Goal: Information Seeking & Learning: Learn about a topic

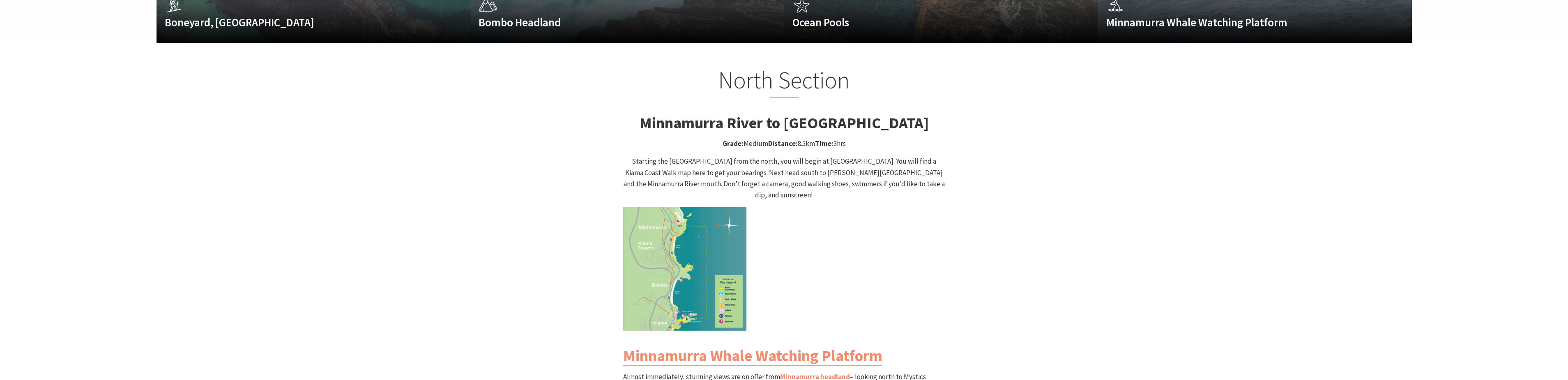
scroll to position [740, 0]
click at [691, 237] on img at bounding box center [685, 268] width 123 height 123
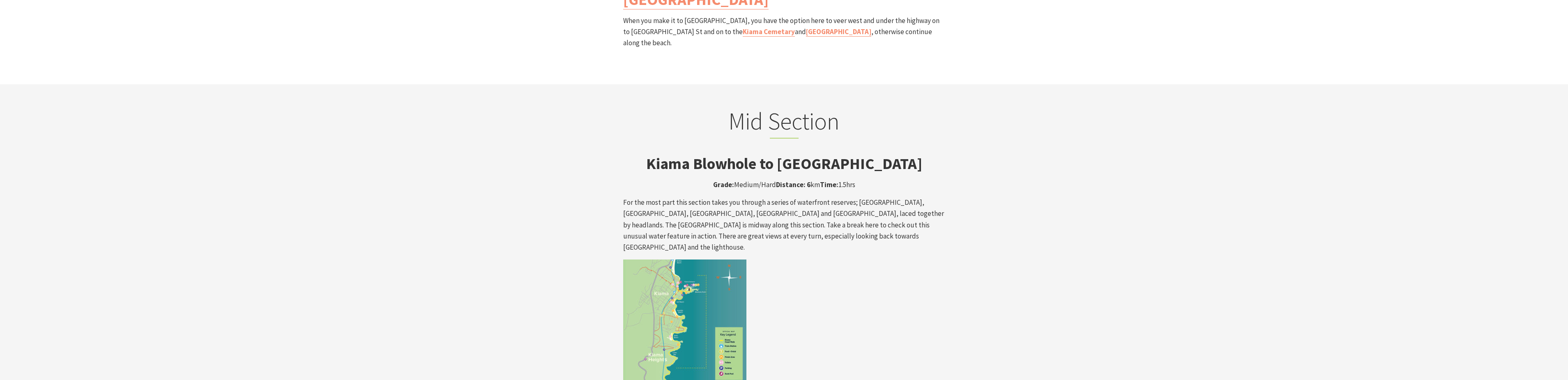
scroll to position [1315, 0]
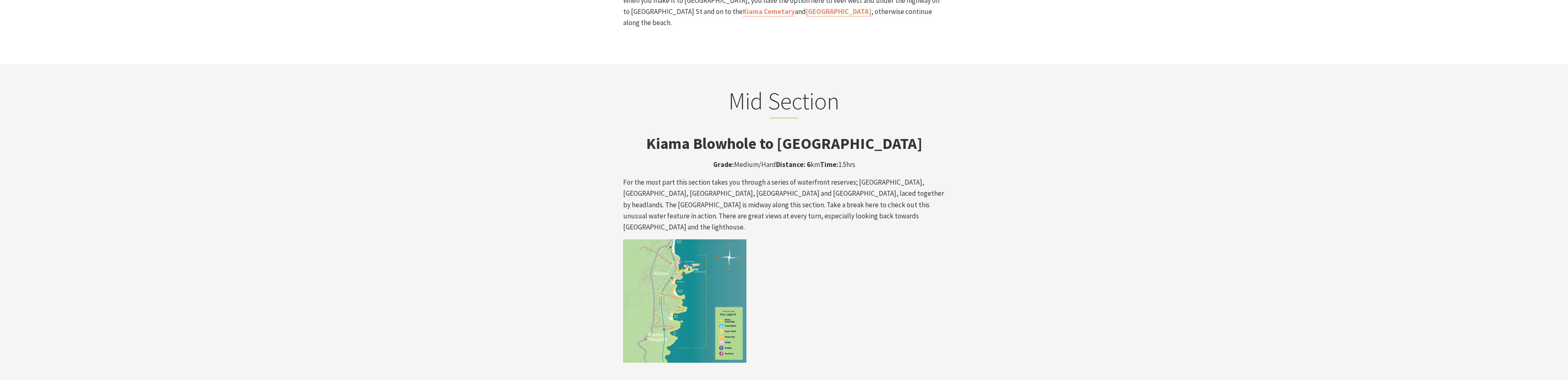
click at [699, 256] on img at bounding box center [685, 301] width 123 height 123
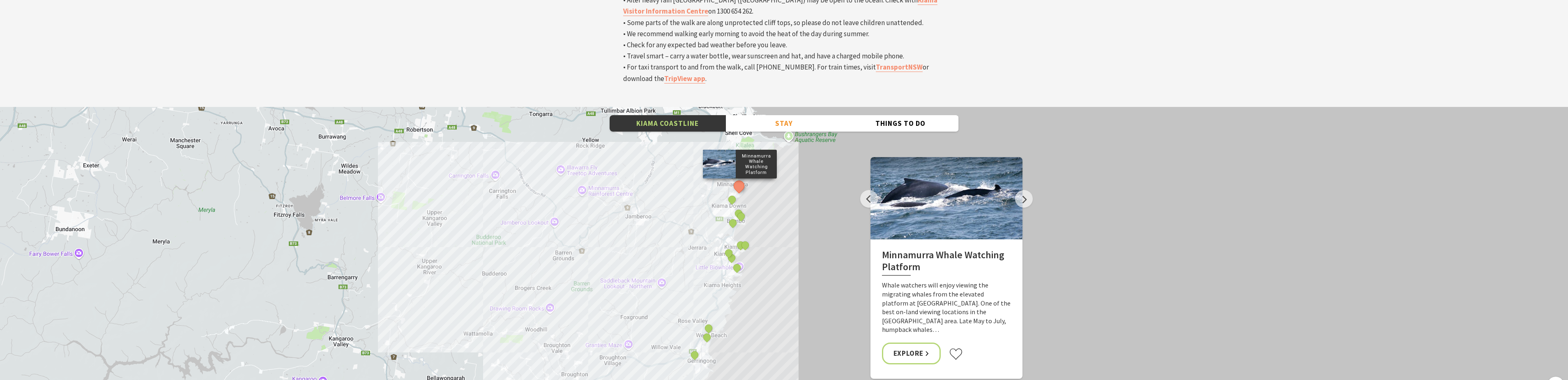
scroll to position [2795, 0]
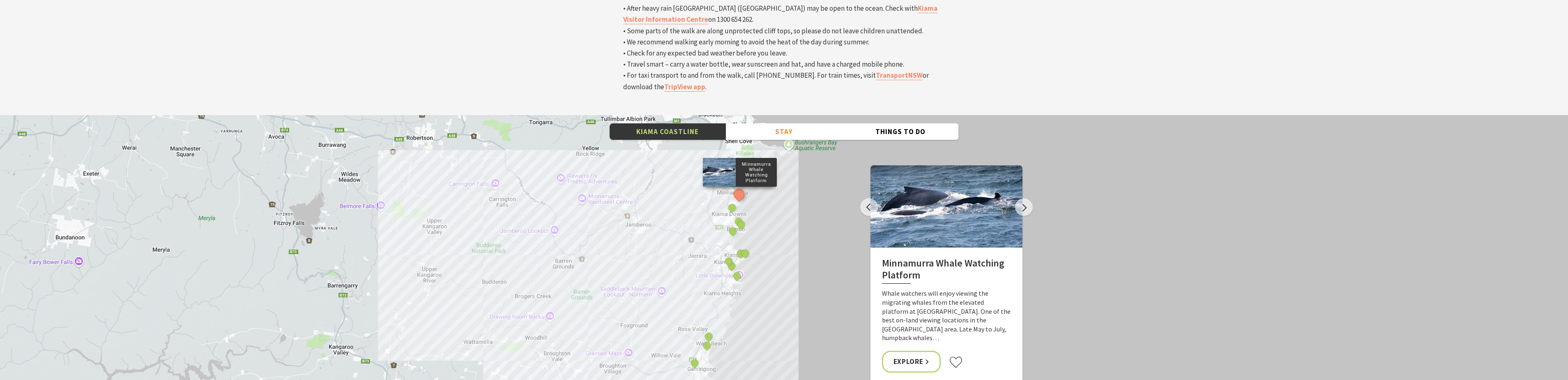
click at [782, 117] on div "Minnamurra Whale Watching Platform Gerringong Whale Watching Platform [GEOGRAPH…" at bounding box center [784, 263] width 1568 height 296
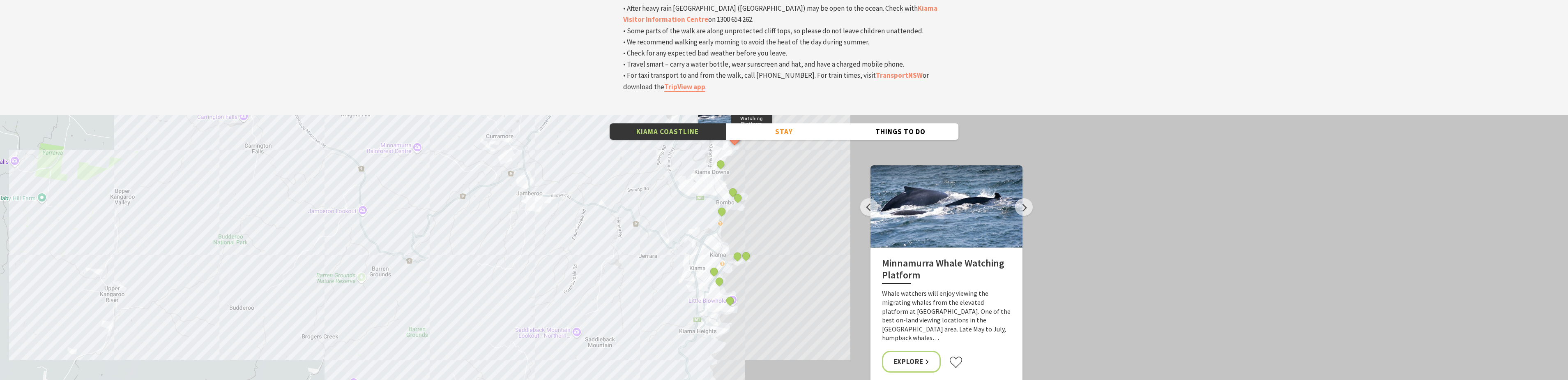
drag, startPoint x: 774, startPoint y: 180, endPoint x: 811, endPoint y: 132, distance: 60.6
click at [811, 132] on div "Minnamurra Whale Watching Platform Gerringong Whale Watching Platform [GEOGRAPH…" at bounding box center [784, 263] width 1568 height 296
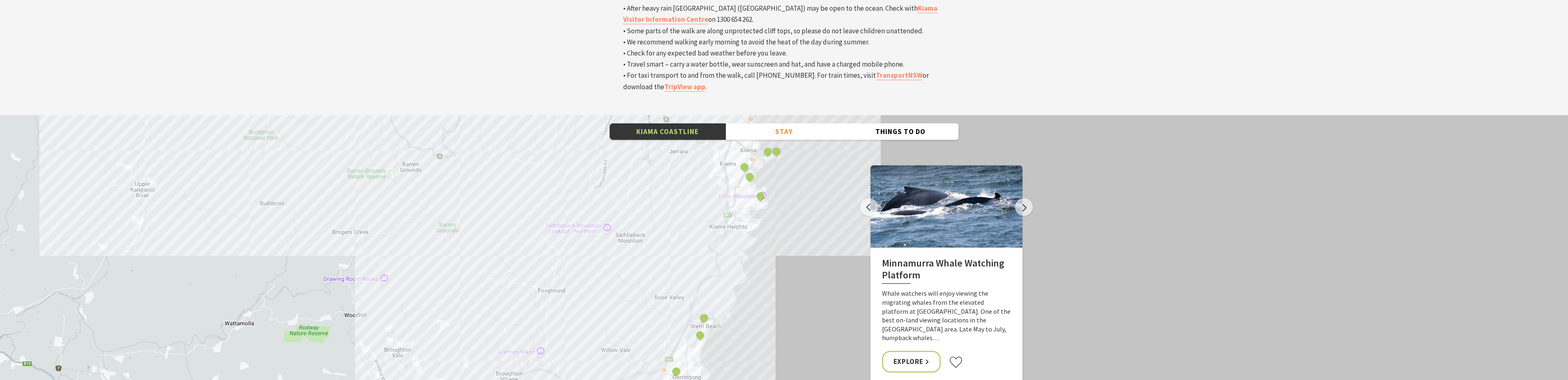
drag, startPoint x: 775, startPoint y: 211, endPoint x: 807, endPoint y: 107, distance: 108.8
click at [807, 115] on div "Minnamurra Whale Watching Platform Gerringong Whale Watching Platform [GEOGRAPH…" at bounding box center [784, 263] width 1568 height 296
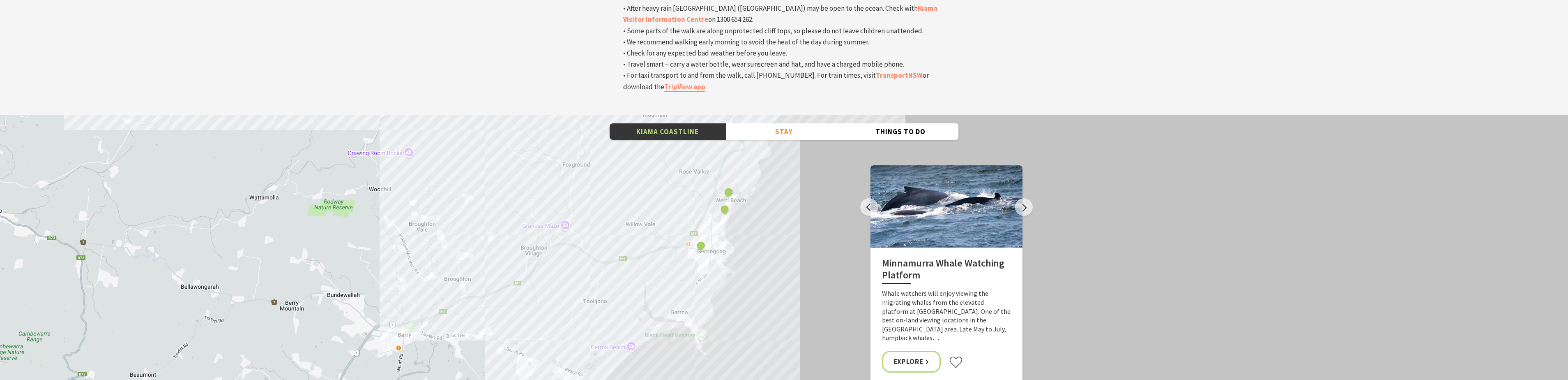
drag, startPoint x: 781, startPoint y: 222, endPoint x: 805, endPoint y: 94, distance: 130.2
click at [805, 115] on div "Minnamurra Whale Watching Platform Gerringong Whale Watching Platform [GEOGRAPH…" at bounding box center [784, 263] width 1568 height 296
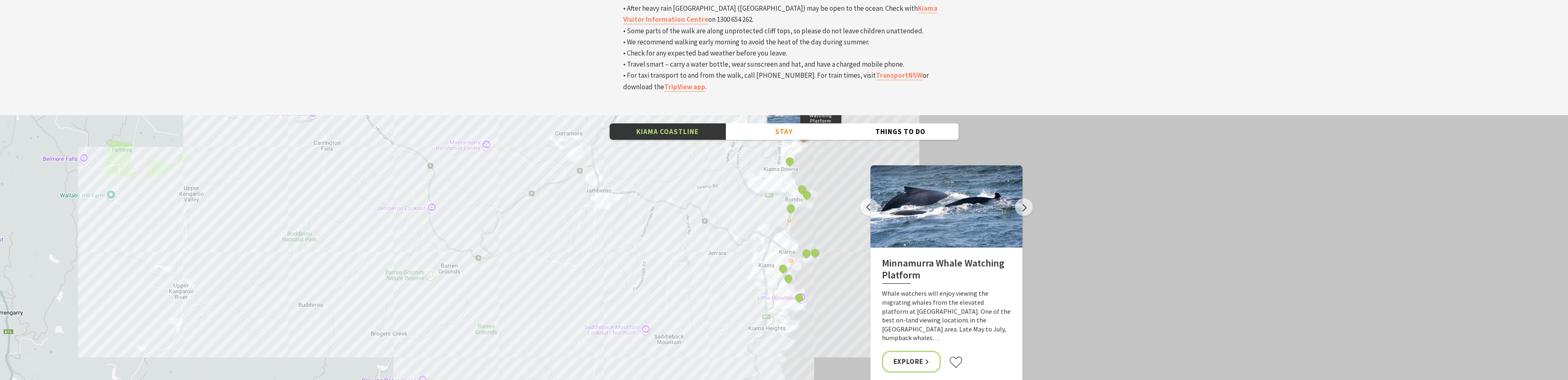
drag, startPoint x: 567, startPoint y: 116, endPoint x: 581, endPoint y: 353, distance: 237.4
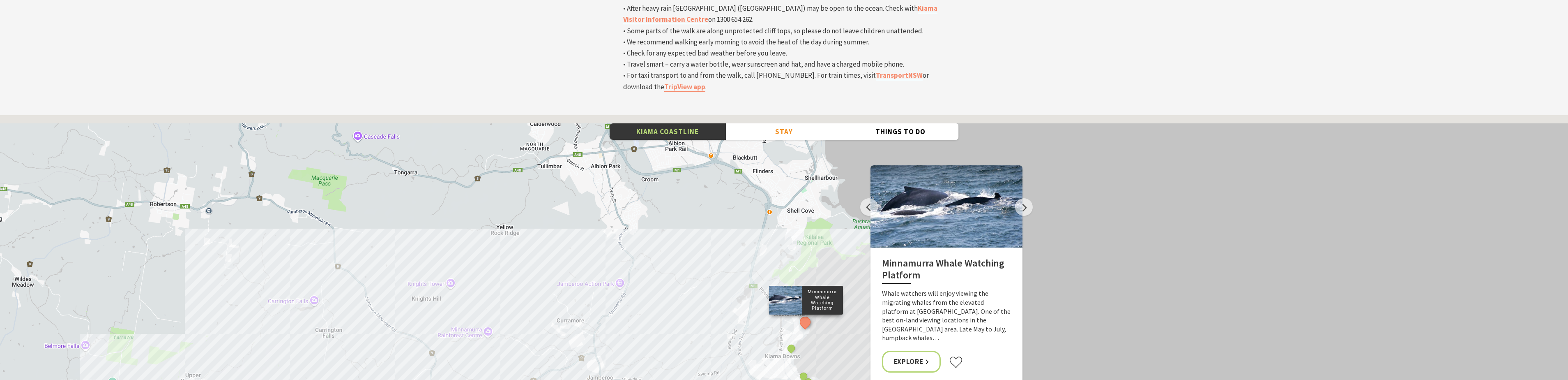
drag, startPoint x: 436, startPoint y: 171, endPoint x: 432, endPoint y: 306, distance: 135.1
click at [432, 306] on div "Minnamurra Whale Watching Platform Gerringong Whale Watching Platform [GEOGRAPH…" at bounding box center [784, 263] width 1568 height 296
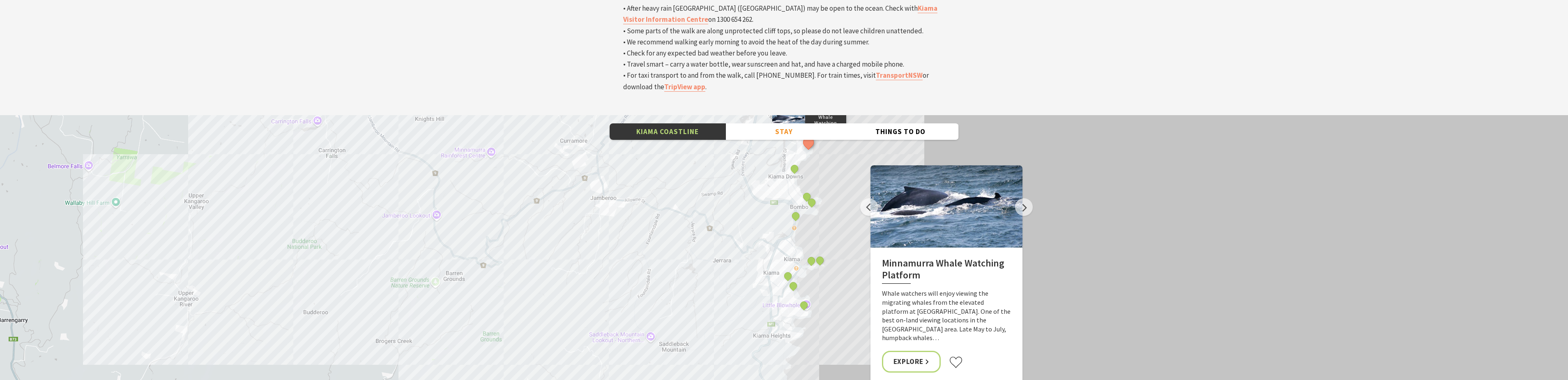
drag, startPoint x: 827, startPoint y: 281, endPoint x: 828, endPoint y: 98, distance: 183.0
click at [828, 98] on div "Minnamurra Whale Watching Platform Gerringong Whale Watching Platform [GEOGRAPH…" at bounding box center [1577, 305] width 1578 height 444
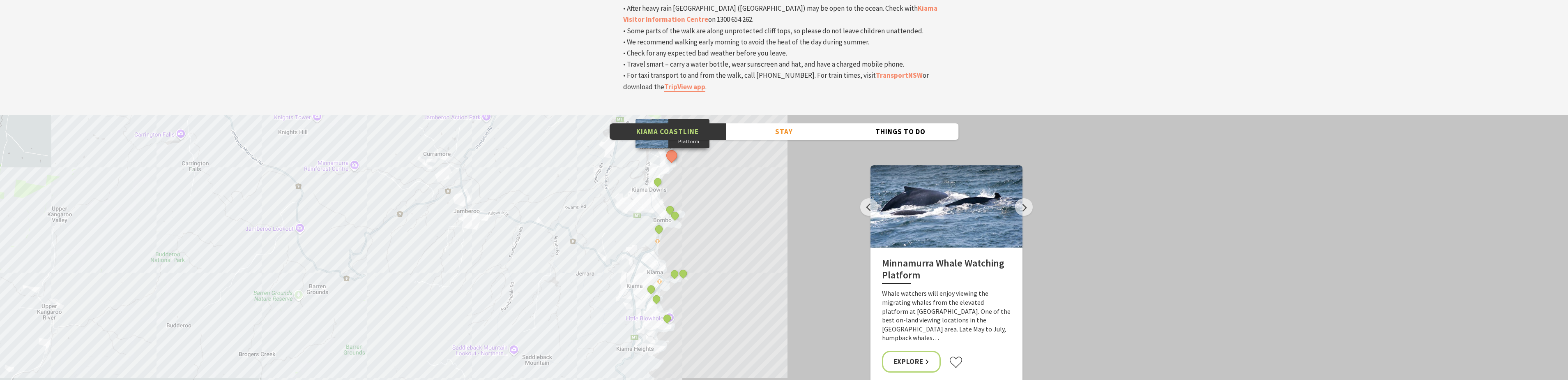
drag, startPoint x: 832, startPoint y: 198, endPoint x: 697, endPoint y: 210, distance: 135.5
click at [684, 266] on button "See detail about Kiama Blowhole" at bounding box center [682, 273] width 15 height 15
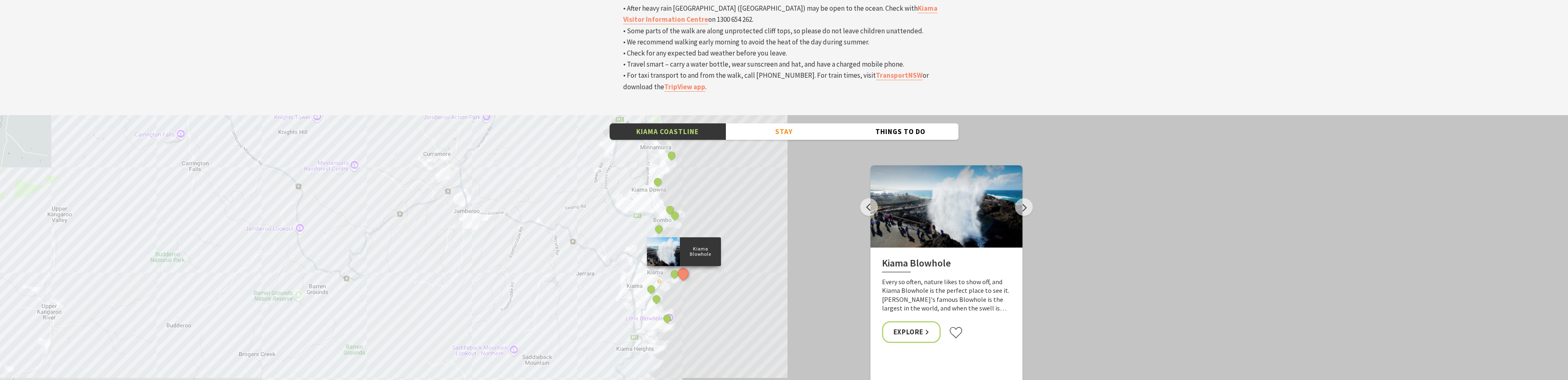
click at [763, 139] on div "Minnamurra Whale Watching Platform Gerringong Whale Watching Platform [GEOGRAPH…" at bounding box center [784, 263] width 1568 height 296
click at [669, 311] on button "See detail about Little Blowhole, Kiama" at bounding box center [667, 318] width 15 height 15
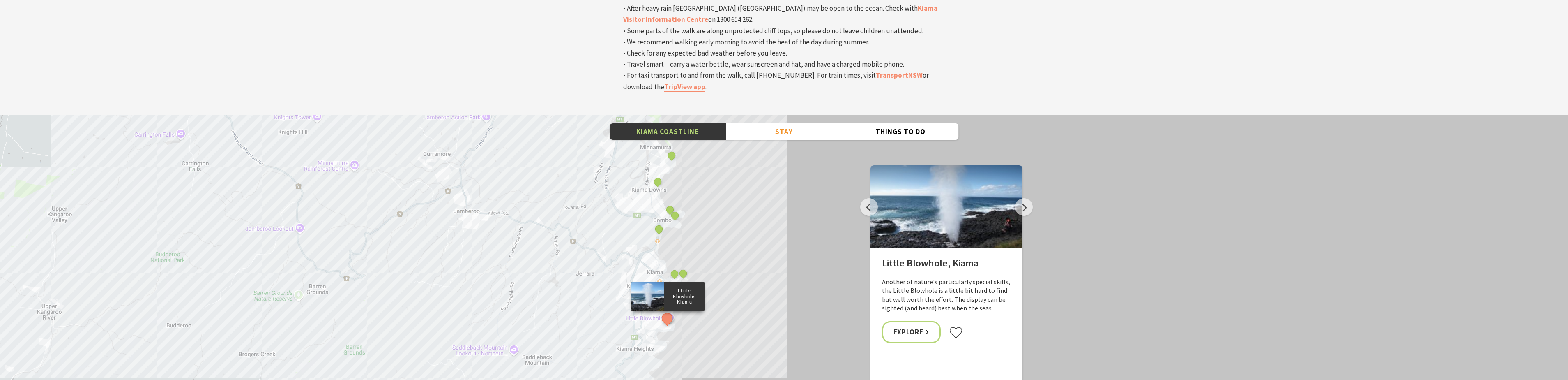
scroll to position [2672, 0]
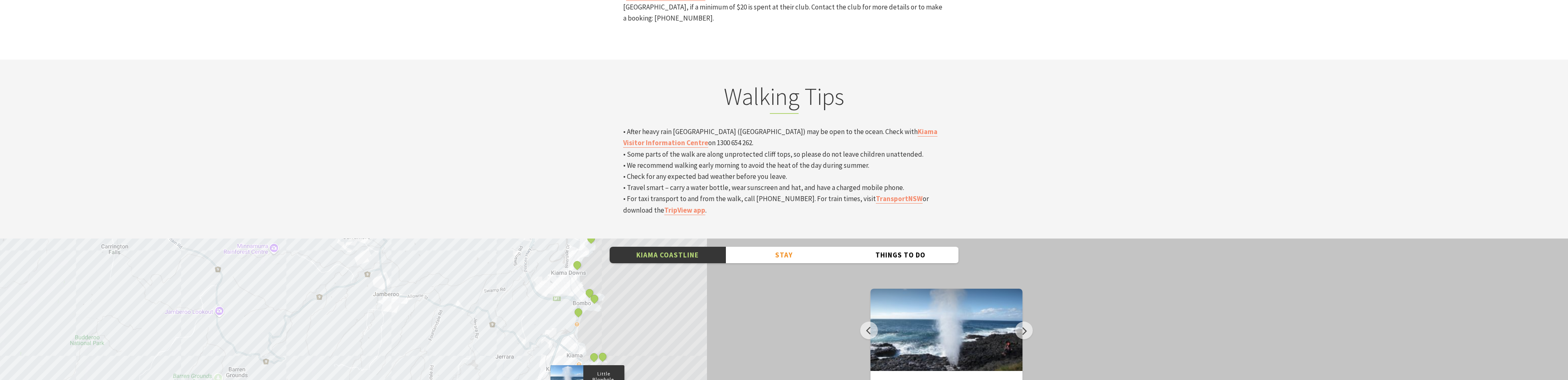
drag, startPoint x: 783, startPoint y: 234, endPoint x: 703, endPoint y: 195, distance: 89.0
click at [703, 238] on div "Minnamurra Whale Watching Platform Gerringong Whale Watching Platform [GEOGRAPH…" at bounding box center [784, 386] width 1568 height 296
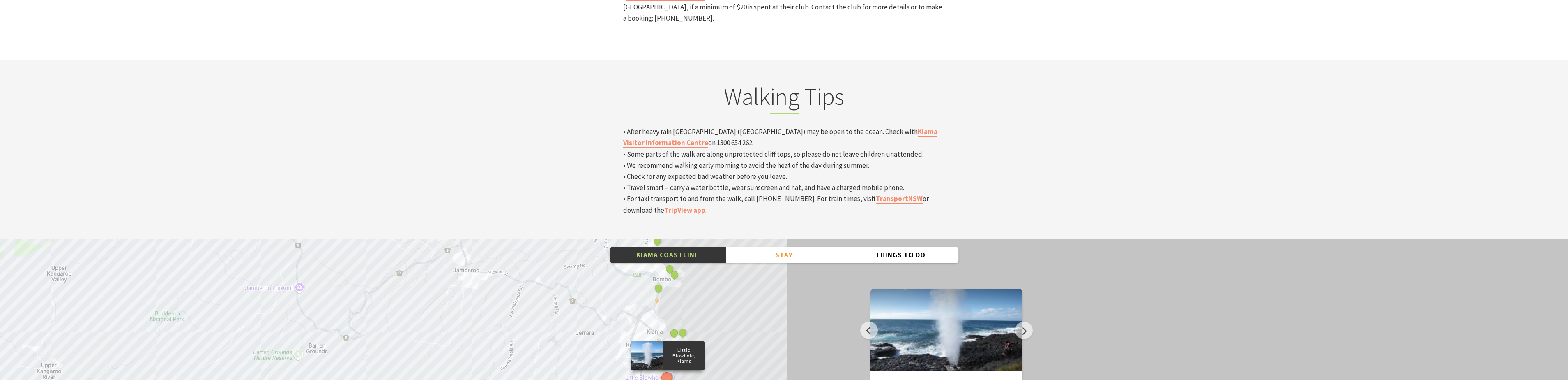
drag, startPoint x: 663, startPoint y: 252, endPoint x: 745, endPoint y: 229, distance: 85.2
click at [745, 238] on div "Minnamurra Whale Watching Platform Gerringong Whale Watching Platform [GEOGRAPH…" at bounding box center [784, 386] width 1568 height 296
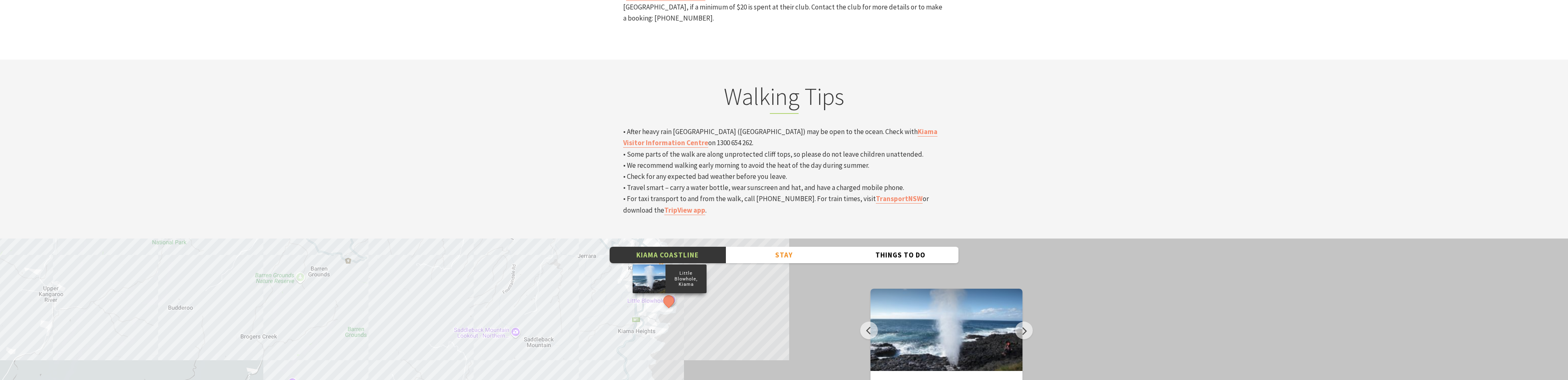
drag, startPoint x: 793, startPoint y: 302, endPoint x: 794, endPoint y: 224, distance: 78.0
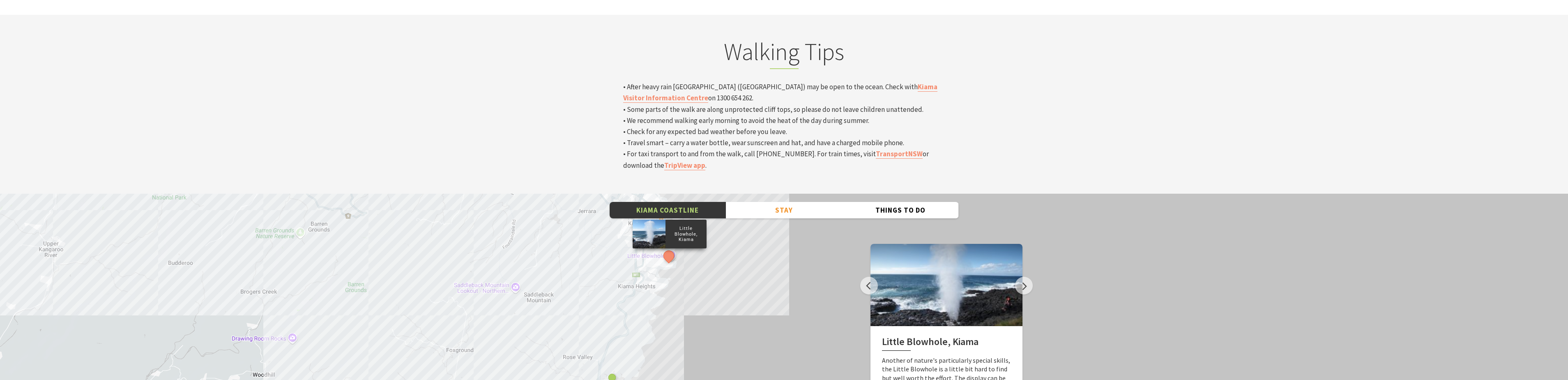
scroll to position [2712, 0]
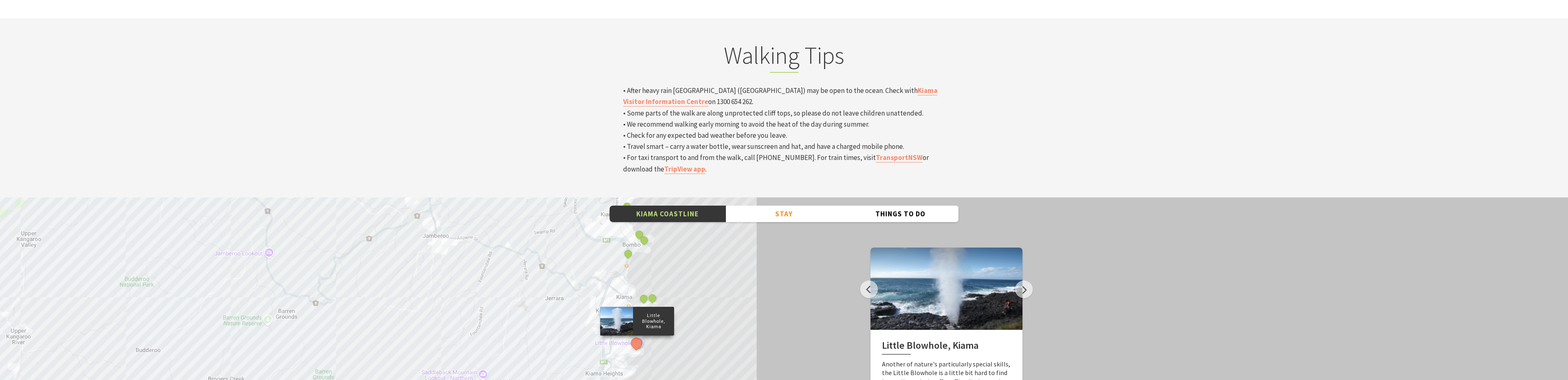
drag, startPoint x: 700, startPoint y: 243, endPoint x: 667, endPoint y: 327, distance: 90.2
click at [667, 327] on div "Minnamurra Whale Watching Platform Gerringong Whale Watching Platform [GEOGRAPH…" at bounding box center [784, 345] width 1568 height 296
click at [644, 312] on p "Little Blowhole, Kiama" at bounding box center [653, 321] width 41 height 19
click at [632, 306] on div at bounding box center [617, 320] width 33 height 29
click at [627, 306] on div at bounding box center [617, 320] width 33 height 29
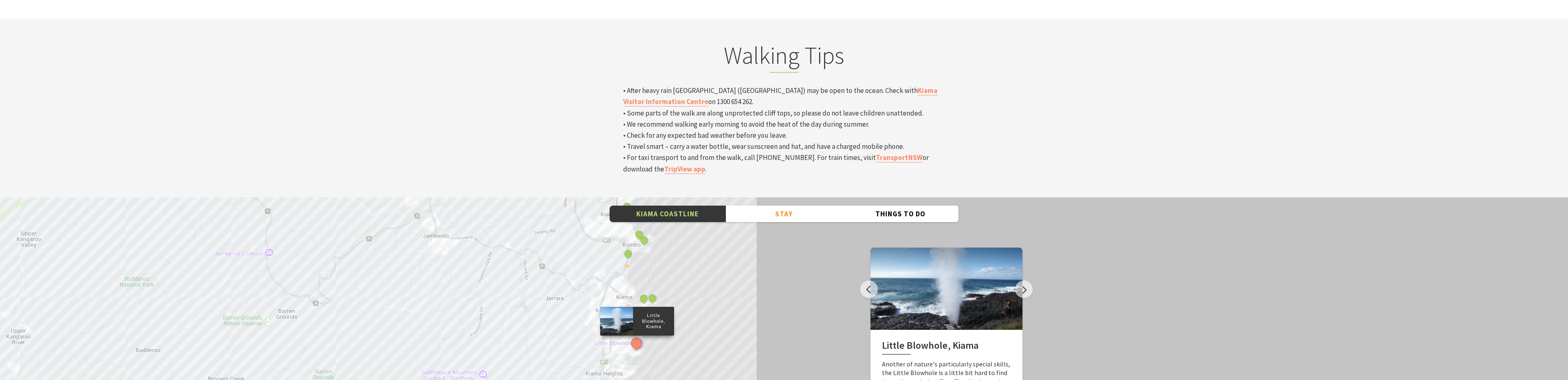
click at [649, 312] on p "Little Blowhole, Kiama" at bounding box center [653, 321] width 41 height 19
click at [685, 250] on div "Minnamurra Whale Watching Platform Gerringong Whale Watching Platform [GEOGRAPH…" at bounding box center [784, 345] width 1568 height 296
click at [664, 258] on div "Minnamurra Whale Watching Platform Gerringong Whale Watching Platform [GEOGRAPH…" at bounding box center [784, 345] width 1568 height 296
click at [636, 336] on button "See detail about Little Blowhole, Kiama" at bounding box center [636, 343] width 15 height 15
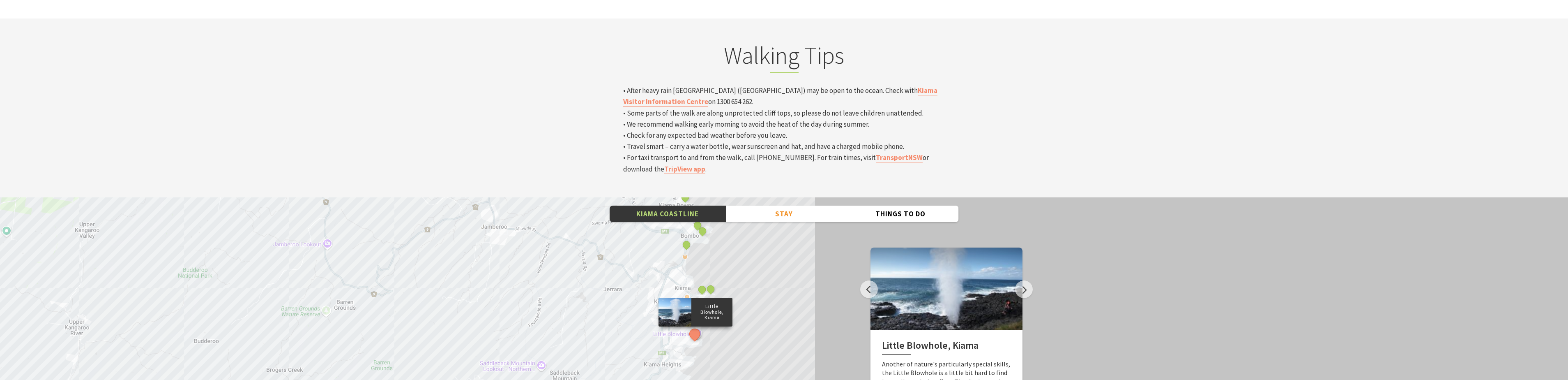
drag, startPoint x: 639, startPoint y: 252, endPoint x: 699, endPoint y: 249, distance: 60.1
click at [699, 249] on div "Minnamurra Whale Watching Platform Gerringong Whale Watching Platform [GEOGRAPH…" at bounding box center [784, 345] width 1568 height 296
click at [620, 275] on div "Minnamurra Whale Watching Platform Gerringong Whale Watching Platform [GEOGRAPH…" at bounding box center [784, 345] width 1568 height 296
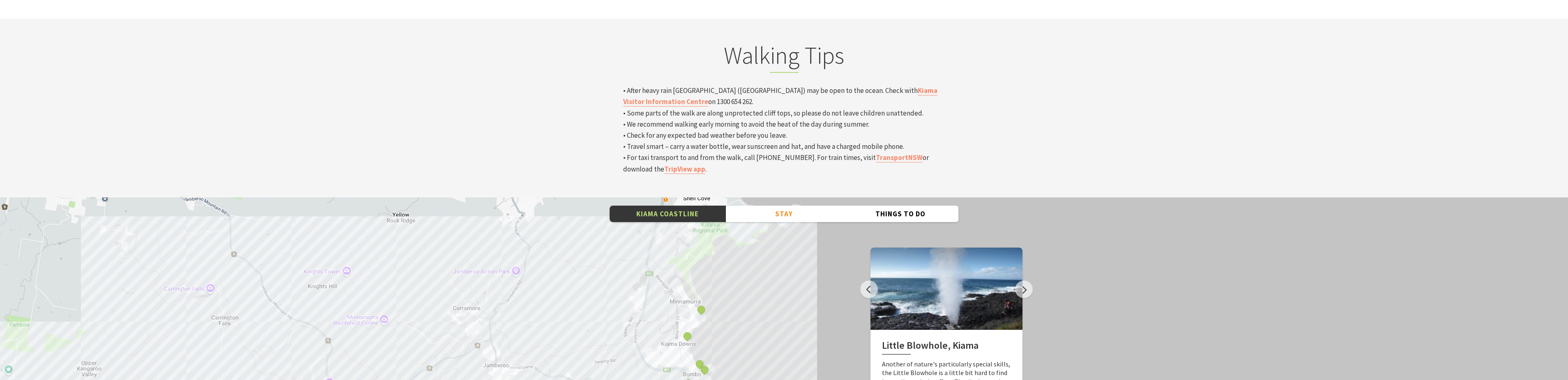
drag, startPoint x: 794, startPoint y: 185, endPoint x: 797, endPoint y: 333, distance: 148.0
click at [797, 333] on div "Minnamurra Whale Watching Platform Gerringong Whale Watching Platform [GEOGRAPH…" at bounding box center [784, 345] width 1568 height 296
click at [701, 301] on button "See detail about Minnamurra Whale Watching Platform" at bounding box center [701, 309] width 15 height 15
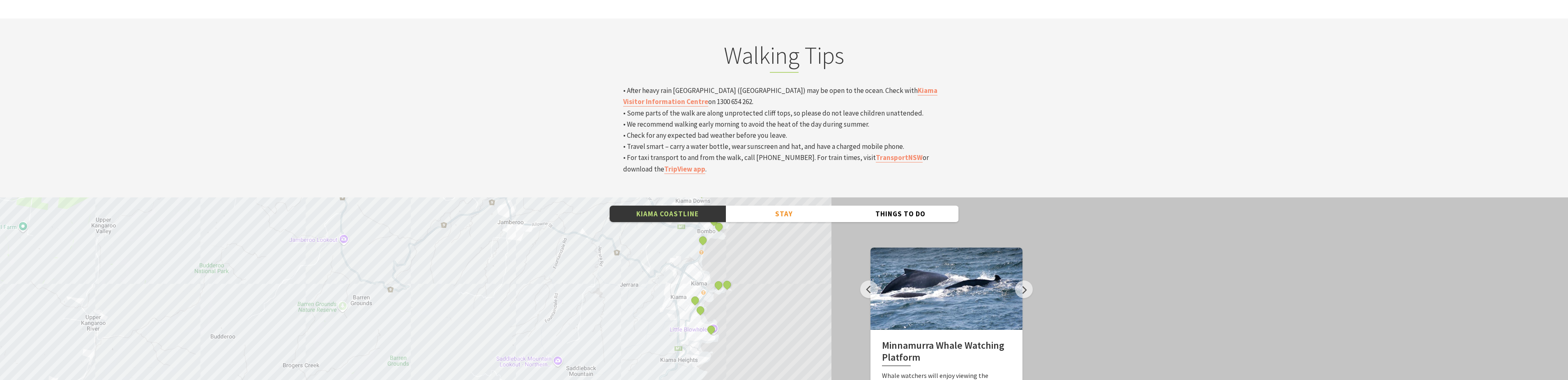
drag, startPoint x: 751, startPoint y: 307, endPoint x: 766, endPoint y: 163, distance: 144.8
click at [766, 197] on div "Minnamurra Whale Watching Platform Gerringong Whale Watching Platform [GEOGRAPH…" at bounding box center [784, 345] width 1568 height 296
click at [733, 225] on div "Minnamurra Whale Watching Platform Gerringong Whale Watching Platform [GEOGRAPH…" at bounding box center [784, 345] width 1568 height 296
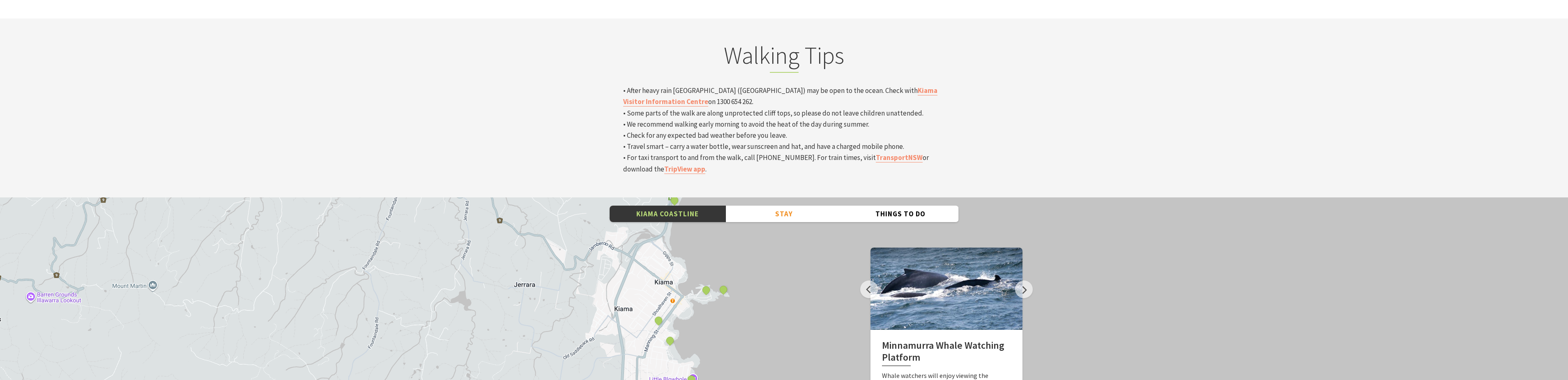
drag, startPoint x: 733, startPoint y: 225, endPoint x: 733, endPoint y: 259, distance: 34.0
click at [733, 259] on div "Minnamurra Whale Watching Platform Gerringong Whale Watching Platform [GEOGRAPH…" at bounding box center [784, 345] width 1568 height 296
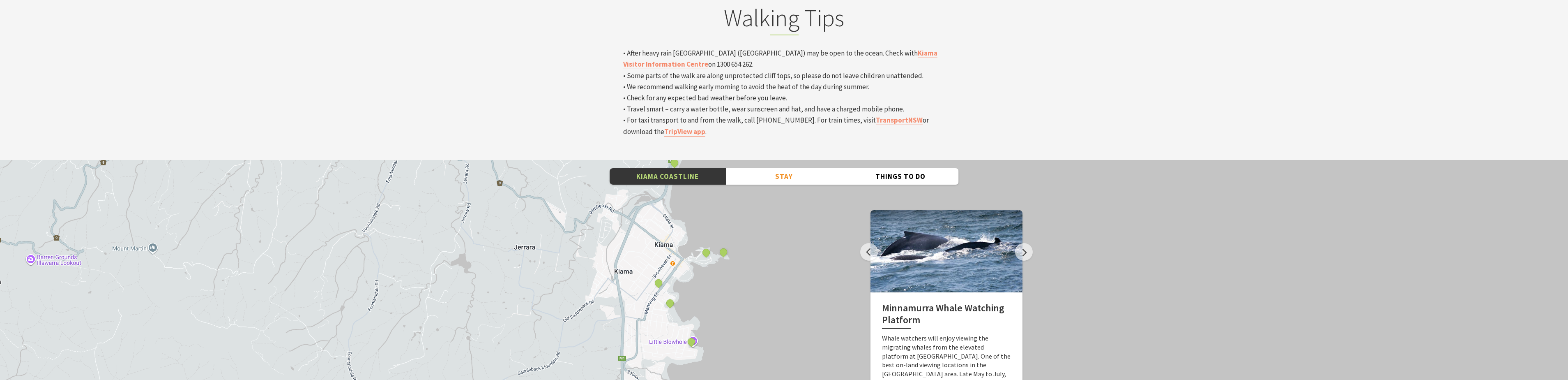
scroll to position [2754, 0]
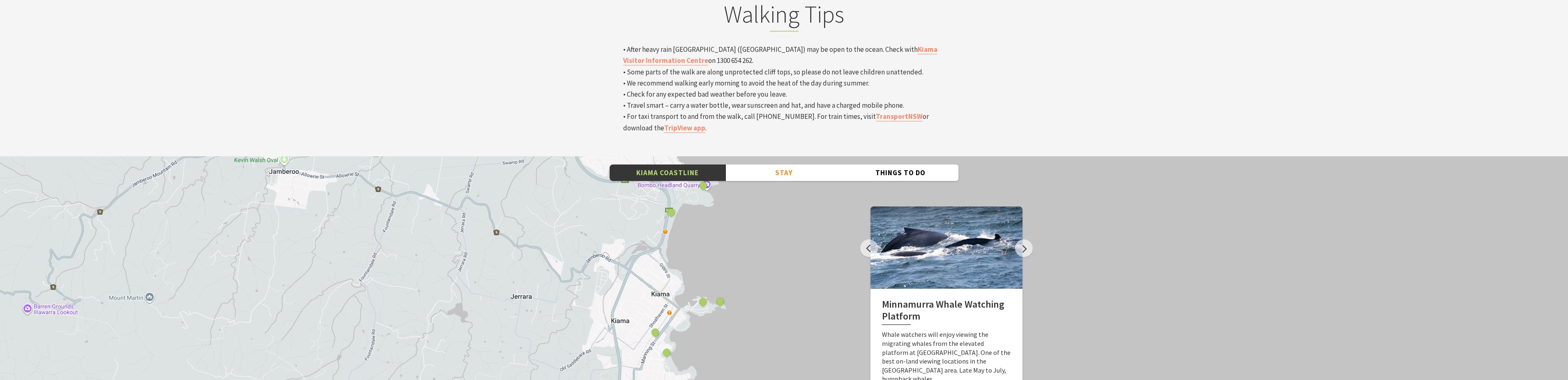
drag, startPoint x: 765, startPoint y: 149, endPoint x: 761, endPoint y: 203, distance: 54.1
click at [761, 203] on div "Minnamurra Whale Watching Platform Gerringong Whale Watching Platform [GEOGRAPH…" at bounding box center [784, 304] width 1568 height 296
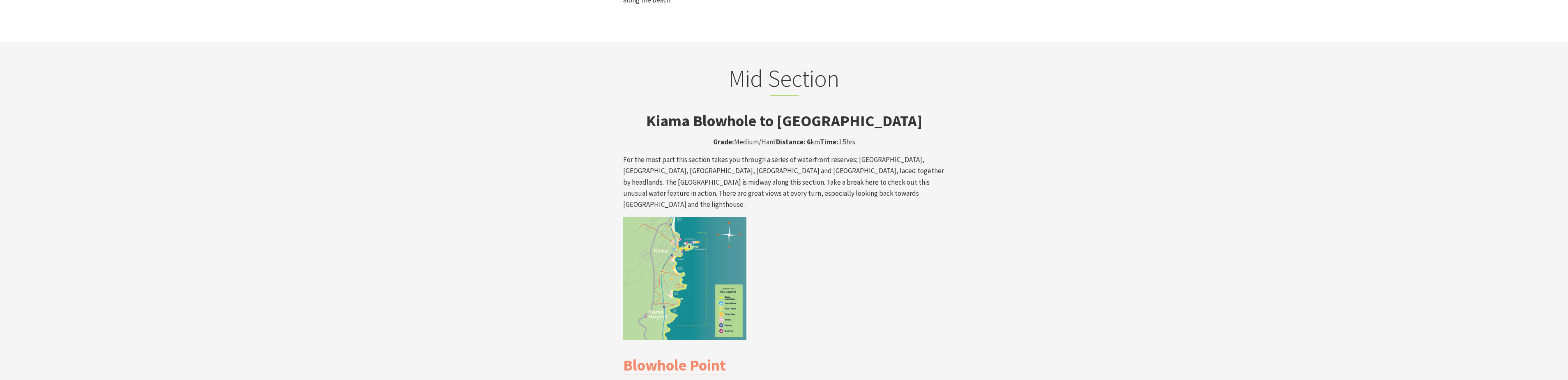
scroll to position [1315, 0]
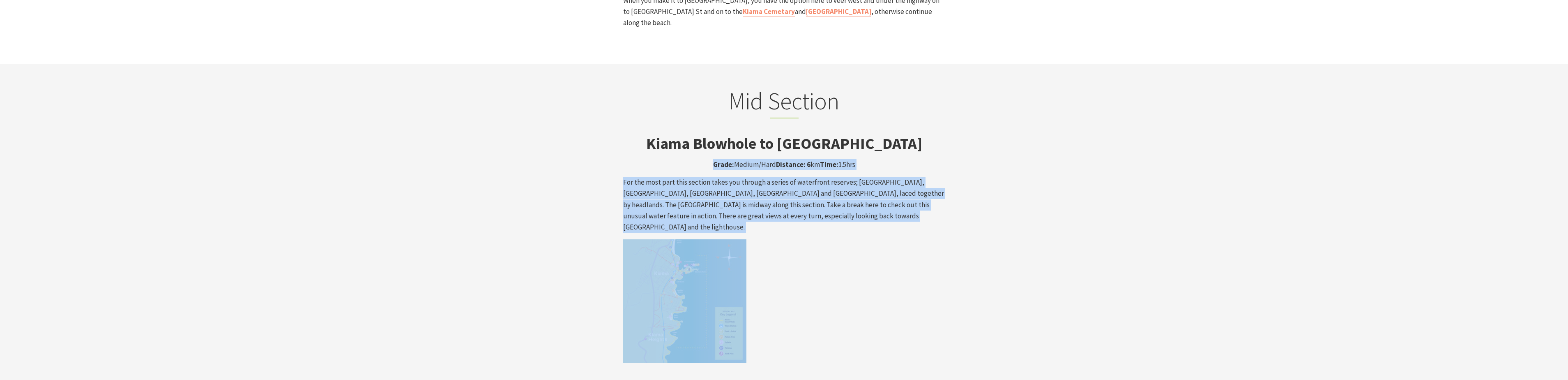
drag, startPoint x: 581, startPoint y: 106, endPoint x: 576, endPoint y: 177, distance: 71.2
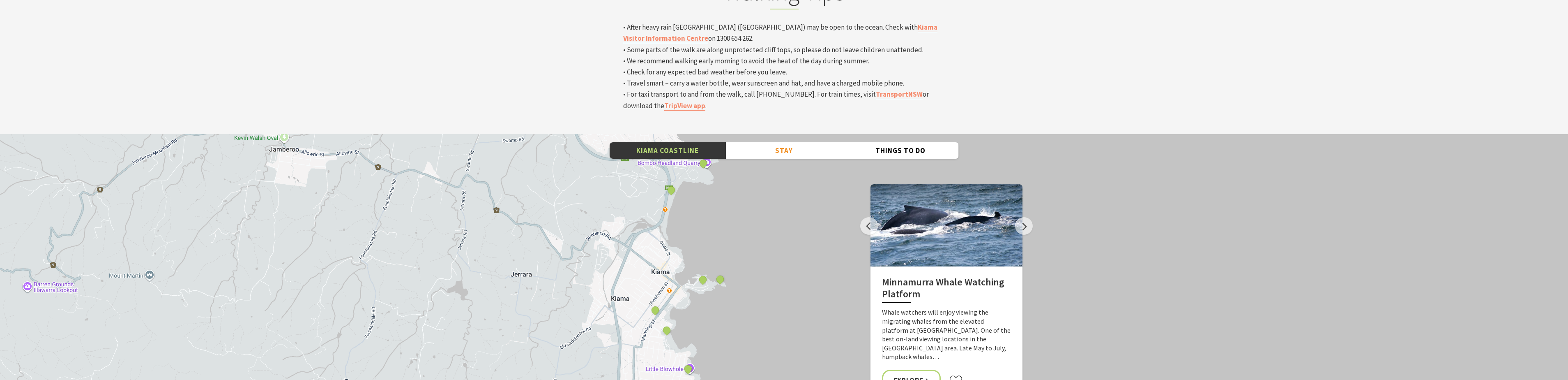
scroll to position [2877, 0]
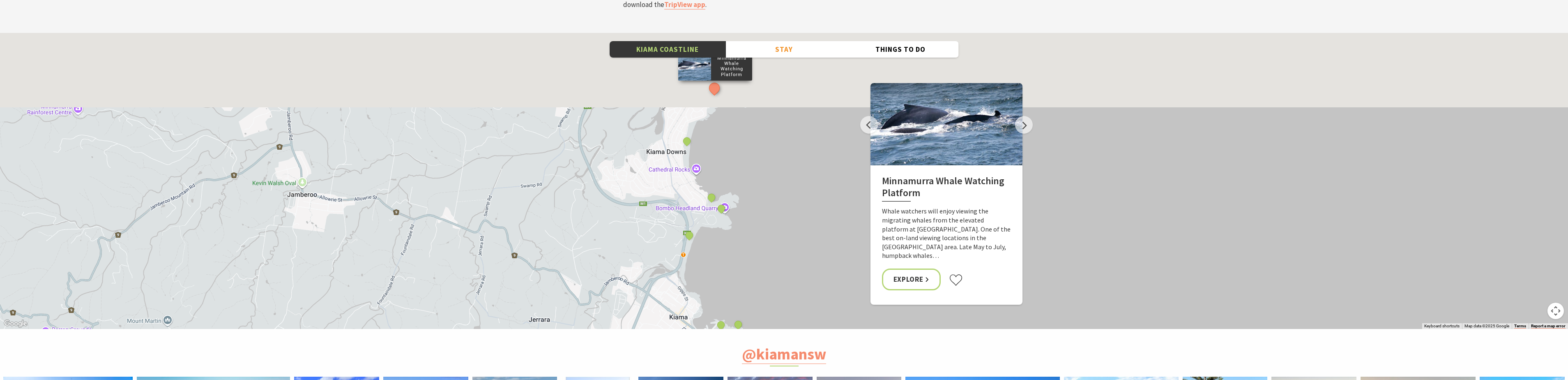
drag, startPoint x: 763, startPoint y: 58, endPoint x: 781, endPoint y: 207, distance: 150.1
click at [781, 207] on div "Minnamurra Whale Watching Platform Gerringong Whale Watching Platform [GEOGRAPH…" at bounding box center [784, 181] width 1568 height 296
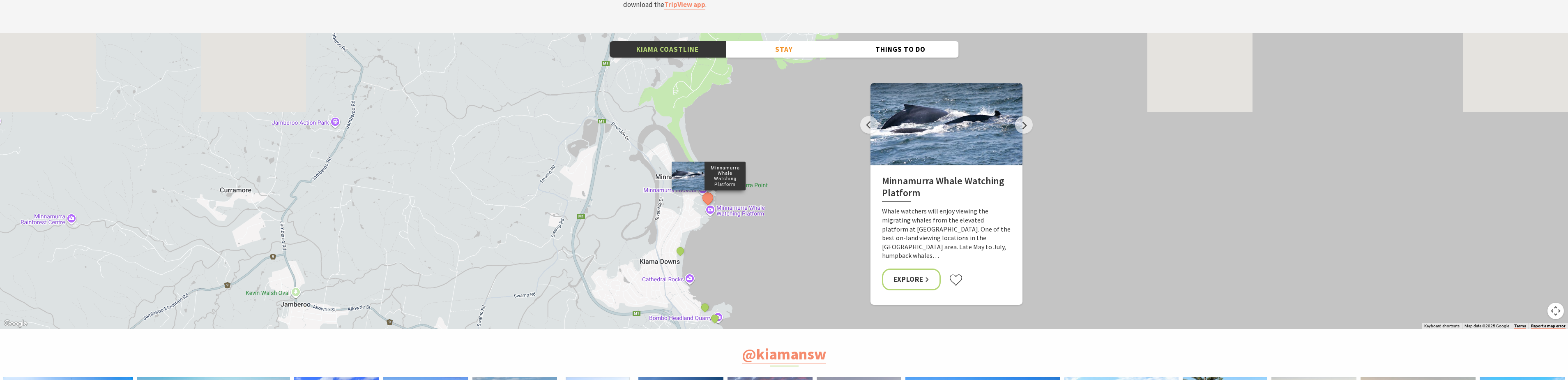
drag, startPoint x: 775, startPoint y: 88, endPoint x: 769, endPoint y: 200, distance: 112.2
click at [769, 200] on div "Minnamurra Whale Watching Platform Gerringong Whale Watching Platform [GEOGRAPH…" at bounding box center [784, 181] width 1568 height 296
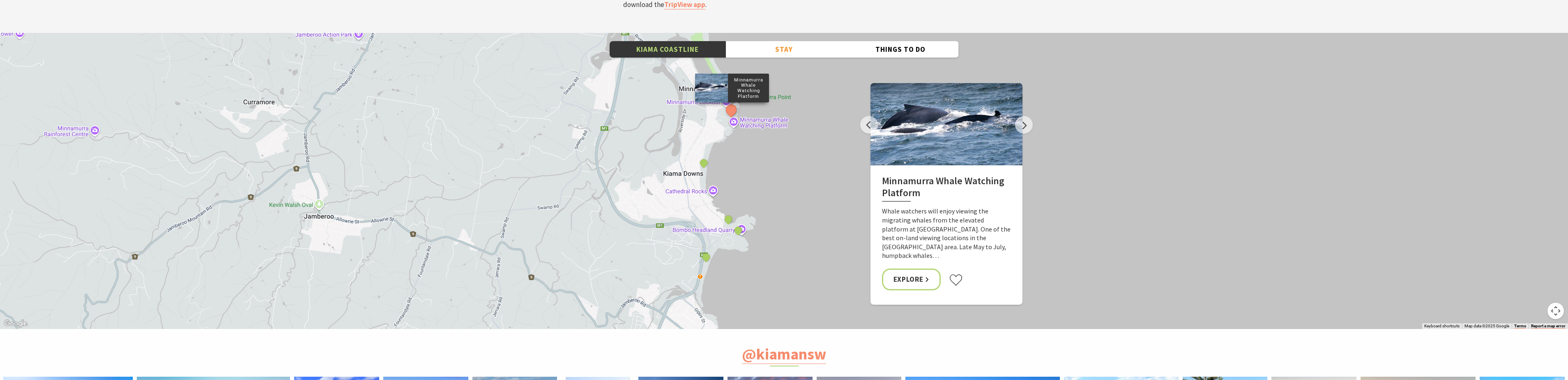
drag, startPoint x: 776, startPoint y: 160, endPoint x: 799, endPoint y: 62, distance: 100.7
click at [799, 62] on div "Minnamurra Whale Watching Platform Gerringong Whale Watching Platform [GEOGRAPH…" at bounding box center [784, 181] width 1568 height 296
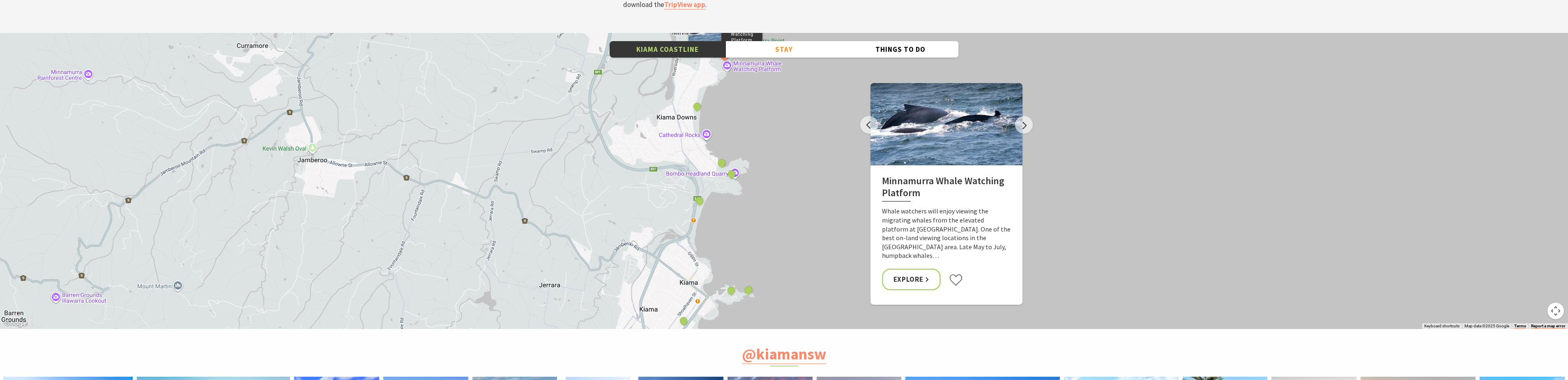
drag, startPoint x: 782, startPoint y: 161, endPoint x: 776, endPoint y: 52, distance: 109.2
click at [776, 52] on div "Minnamurra Whale Watching Platform Gerringong Whale Watching Platform [GEOGRAPH…" at bounding box center [784, 181] width 1568 height 296
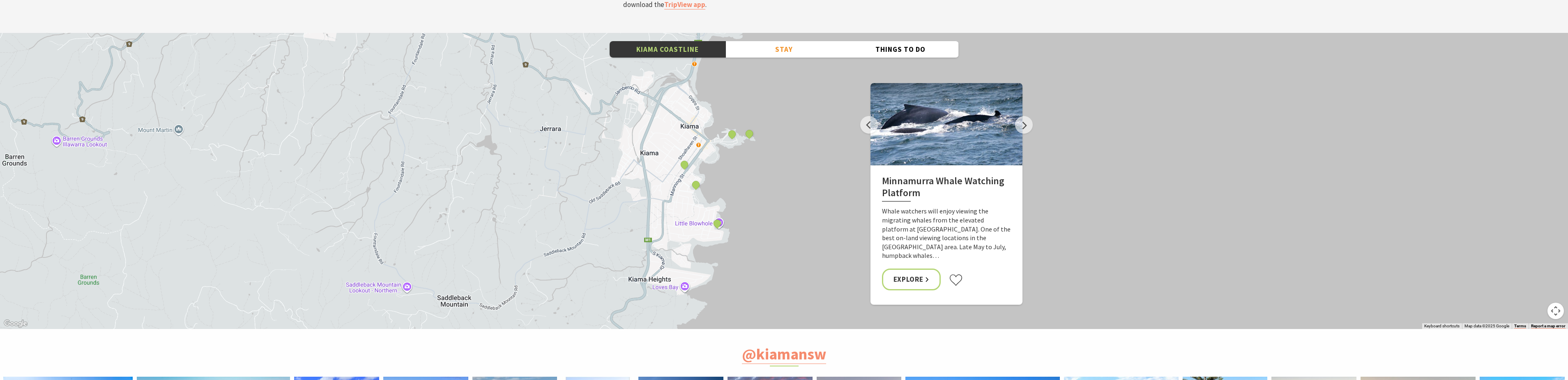
drag, startPoint x: 776, startPoint y: 147, endPoint x: 776, endPoint y: 37, distance: 110.0
click at [776, 37] on div "Minnamurra Whale Watching Platform Gerringong Whale Watching Platform [GEOGRAPH…" at bounding box center [784, 181] width 1568 height 296
click at [711, 178] on div "Minnamurra Whale Watching Platform Gerringong Whale Watching Platform [GEOGRAPH…" at bounding box center [784, 181] width 1568 height 296
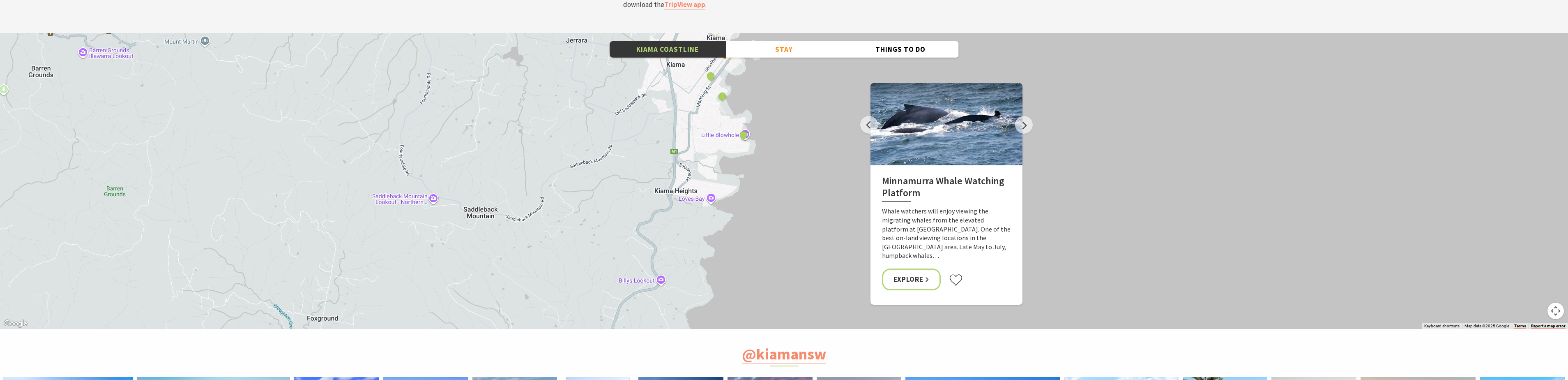
drag, startPoint x: 719, startPoint y: 209, endPoint x: 753, endPoint y: 108, distance: 106.6
click at [753, 108] on div "Minnamurra Whale Watching Platform Gerringong Whale Watching Platform [GEOGRAPH…" at bounding box center [784, 181] width 1568 height 296
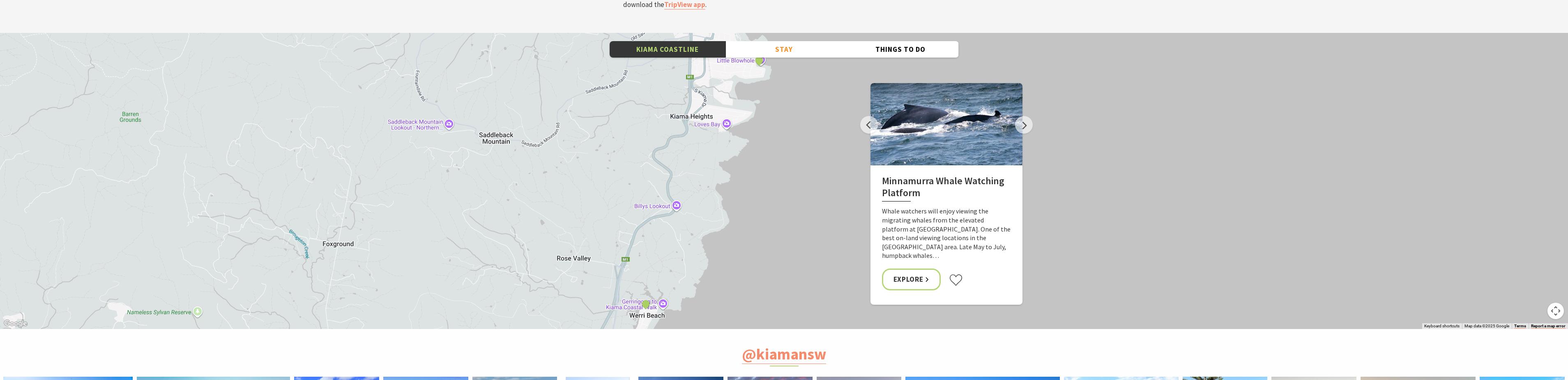
drag, startPoint x: 757, startPoint y: 149, endPoint x: 770, endPoint y: 81, distance: 69.2
click at [770, 81] on div "Minnamurra Whale Watching Platform Gerringong Whale Watching Platform [GEOGRAPH…" at bounding box center [784, 181] width 1568 height 296
drag, startPoint x: 693, startPoint y: 189, endPoint x: 688, endPoint y: 197, distance: 9.4
click at [688, 197] on div "Minnamurra Whale Watching Platform Gerringong Whale Watching Platform [GEOGRAPH…" at bounding box center [784, 181] width 1568 height 296
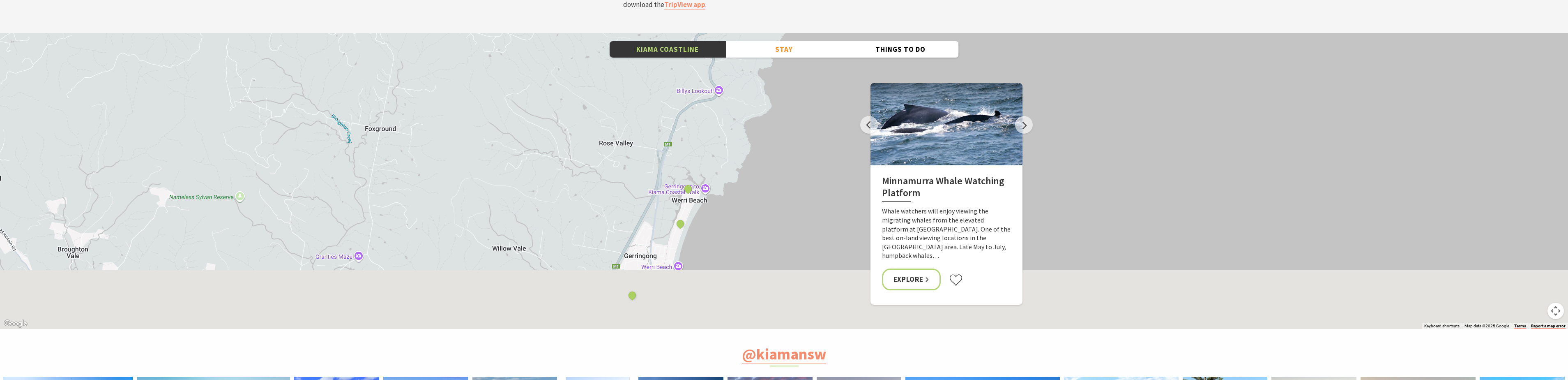
drag, startPoint x: 730, startPoint y: 174, endPoint x: 780, endPoint y: 46, distance: 137.4
click at [780, 46] on div "Minnamurra Whale Watching Platform Gerringong Whale Watching Platform [GEOGRAPH…" at bounding box center [784, 181] width 1568 height 296
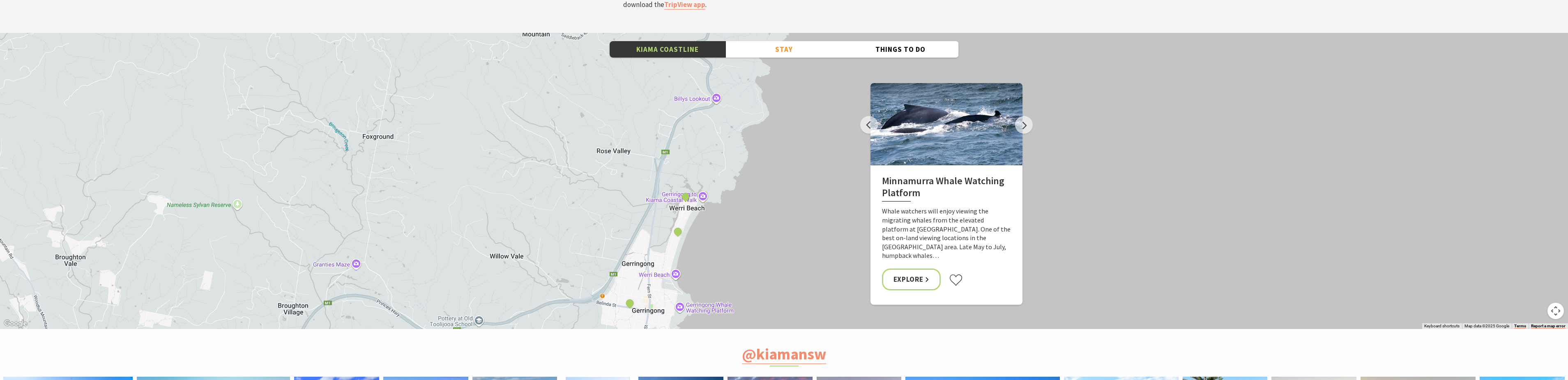
drag, startPoint x: 784, startPoint y: 30, endPoint x: 782, endPoint y: 44, distance: 14.1
click at [782, 44] on div "Minnamurra Whale Watching Platform Gerringong Whale Watching Platform [GEOGRAPH…" at bounding box center [784, 181] width 1568 height 296
